Goal: Information Seeking & Learning: Learn about a topic

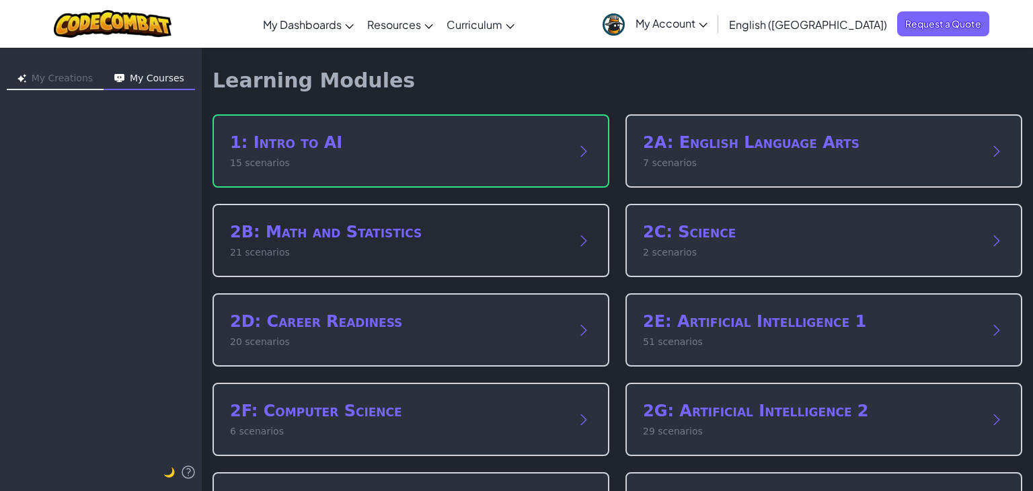
click at [379, 232] on h2 "2B: Math and Statistics" at bounding box center [397, 232] width 335 height 22
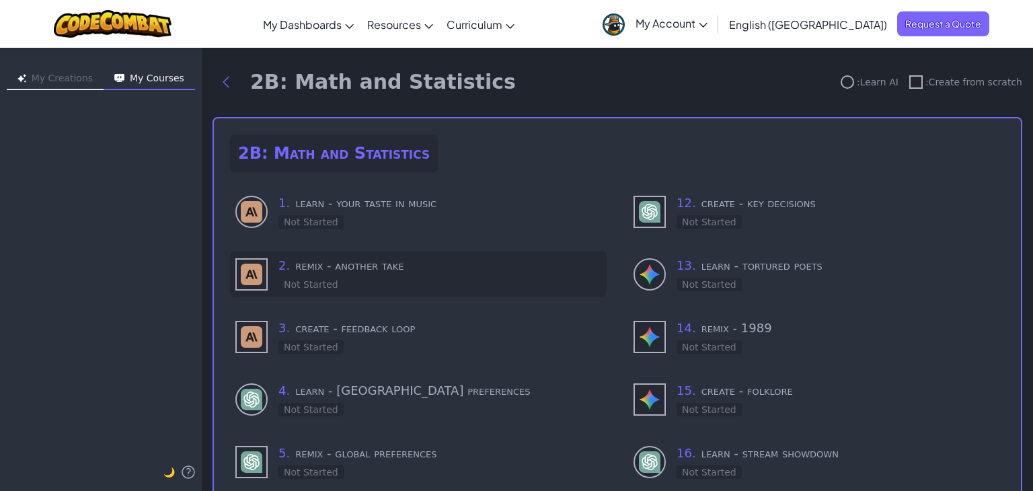
click at [396, 273] on h3 "2 . remix - another take" at bounding box center [439, 265] width 323 height 19
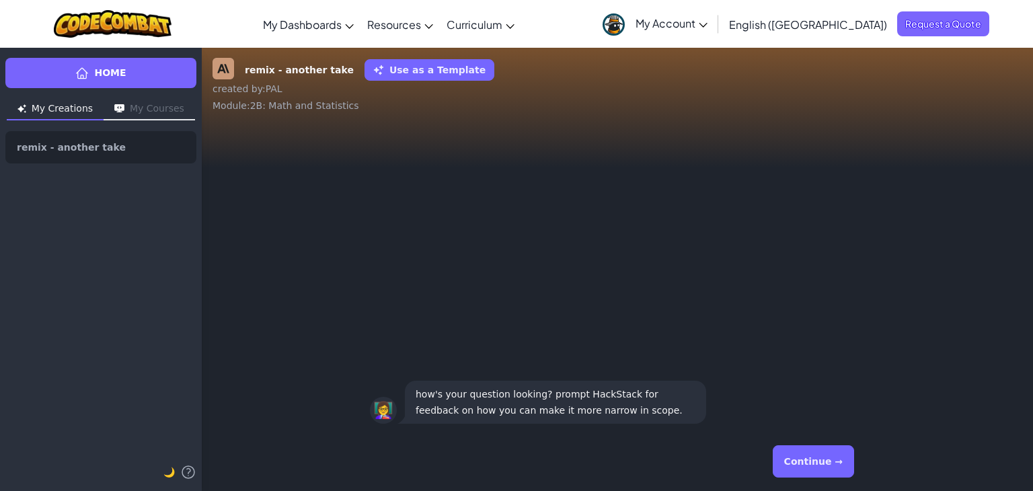
click at [828, 466] on button "Continue →" at bounding box center [813, 461] width 81 height 32
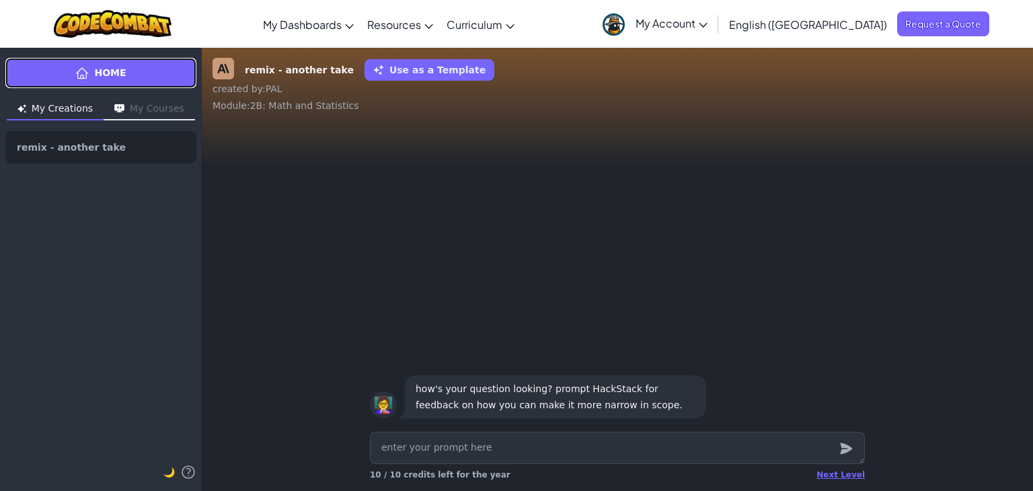
click at [62, 61] on link "Home" at bounding box center [100, 73] width 191 height 30
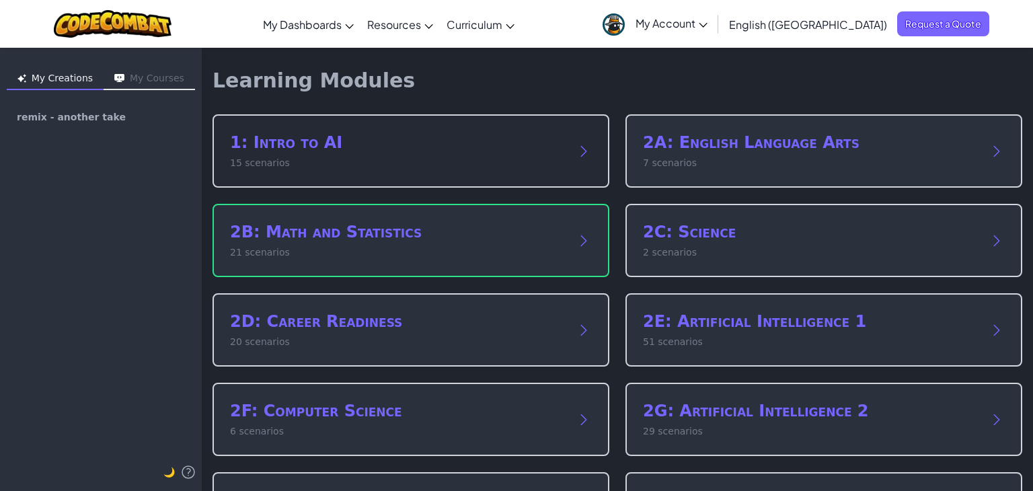
click at [320, 140] on h2 "1: Intro to AI" at bounding box center [397, 143] width 335 height 22
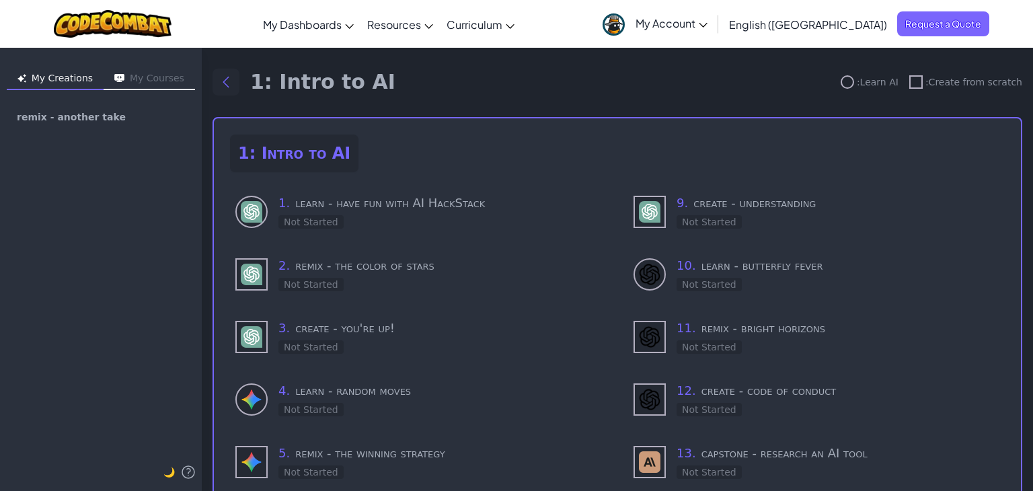
click at [229, 80] on icon "Back to modules" at bounding box center [226, 82] width 16 height 16
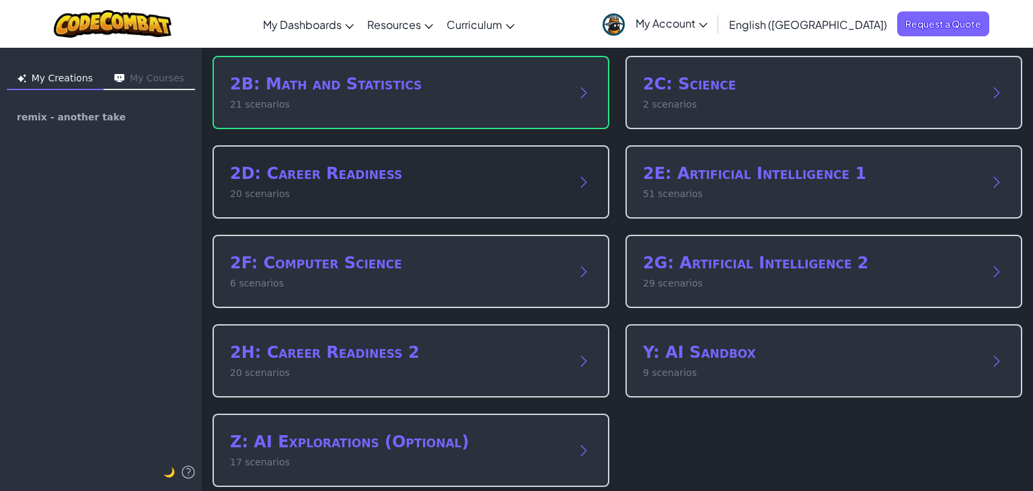
scroll to position [162, 0]
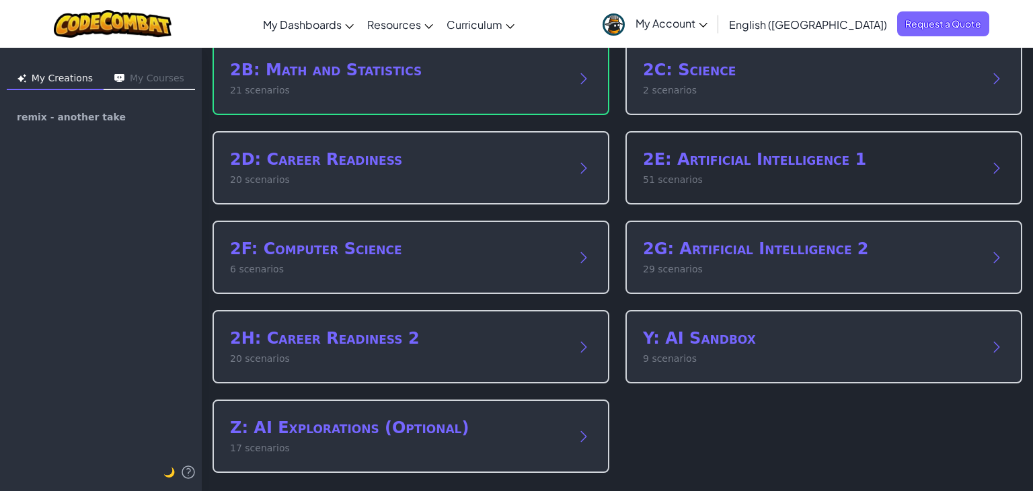
click at [781, 173] on p "51 scenarios" at bounding box center [810, 180] width 335 height 14
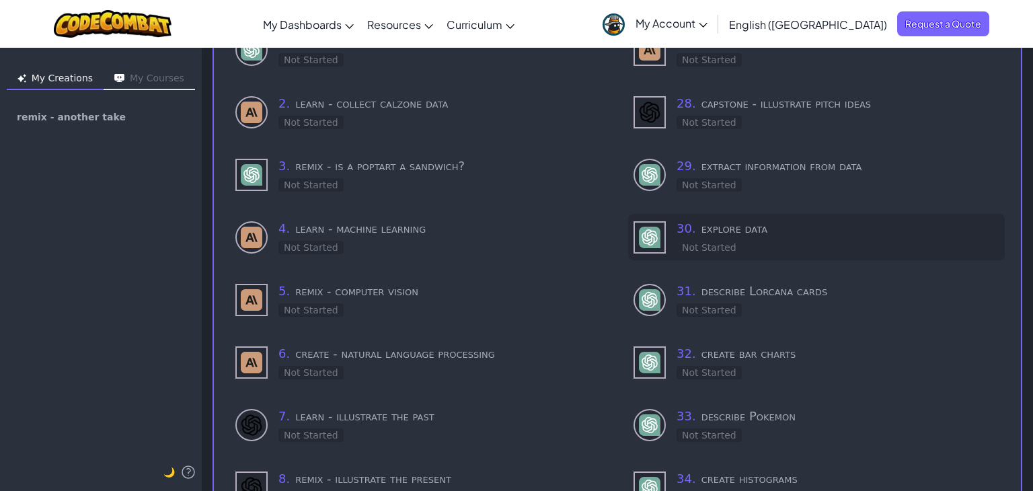
click at [757, 235] on h3 "30 . explore data" at bounding box center [837, 228] width 323 height 19
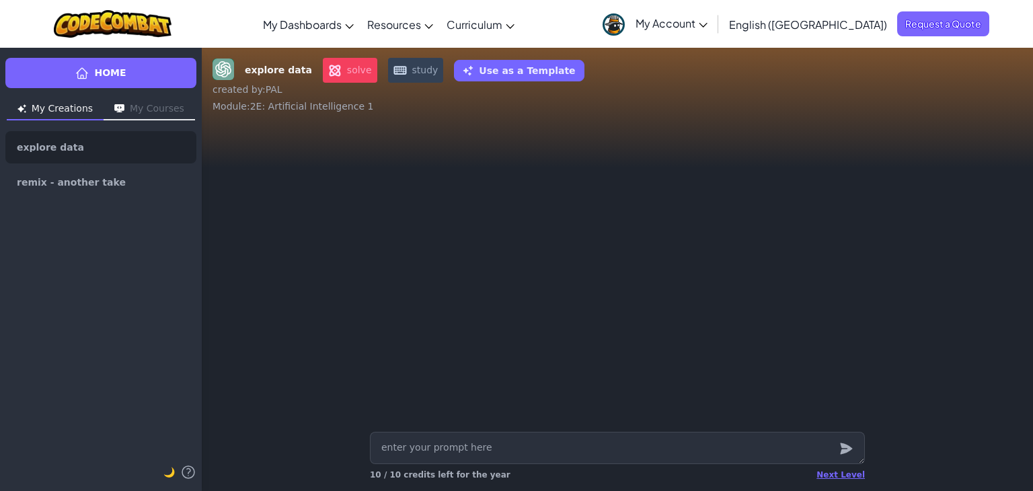
click at [173, 112] on button "My Courses" at bounding box center [149, 110] width 91 height 22
type textarea "x"
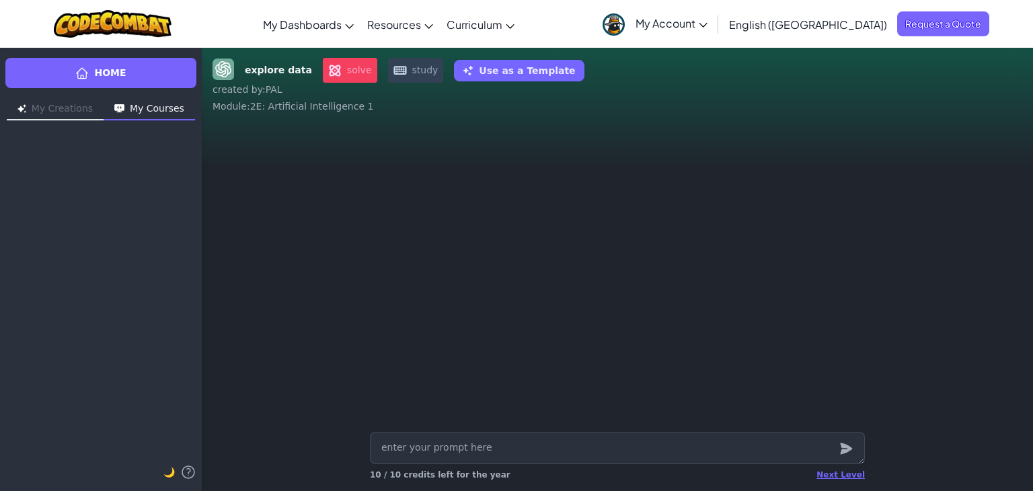
click at [340, 76] on span "solve" at bounding box center [350, 70] width 54 height 25
click at [403, 75] on span "study" at bounding box center [416, 70] width 56 height 25
